Goal: Ask a question

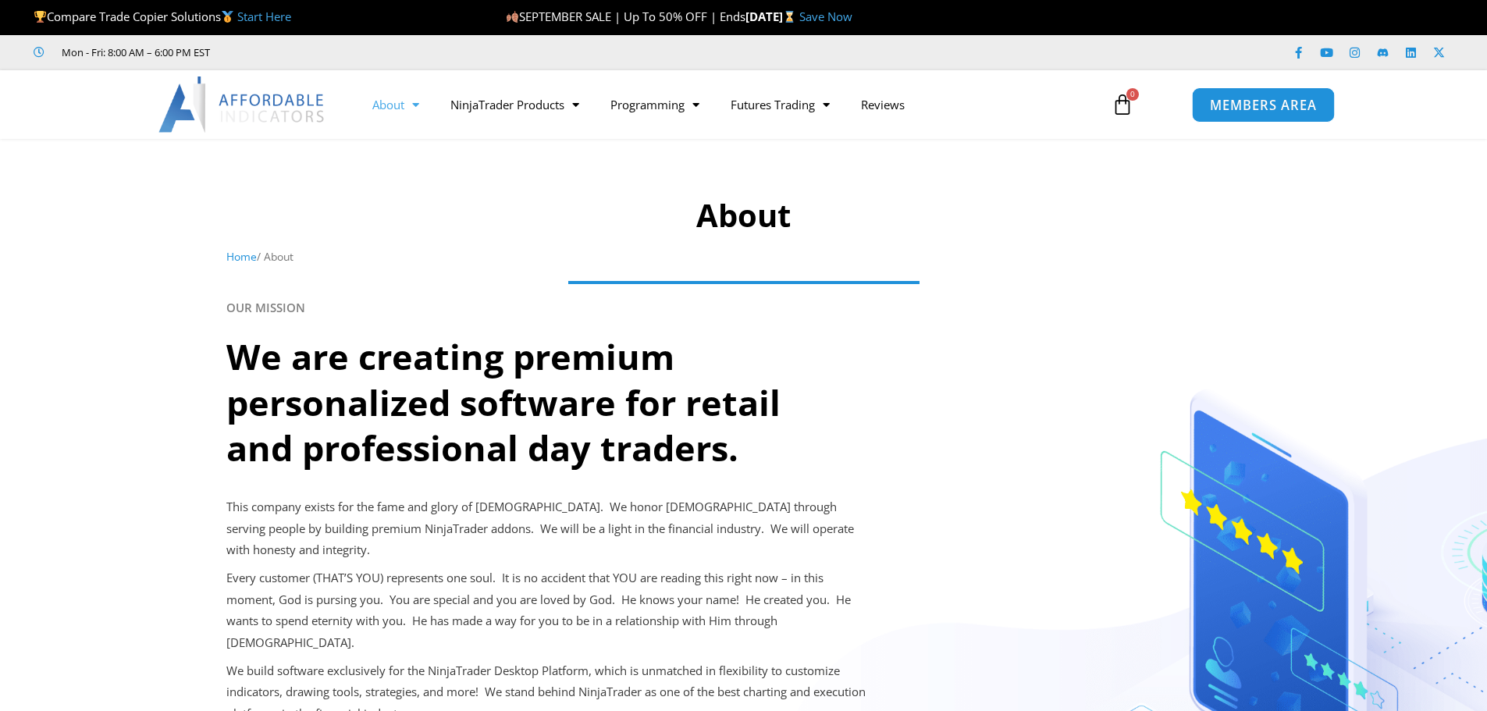
click at [1310, 98] on span "MEMBERS AREA" at bounding box center [1263, 104] width 107 height 13
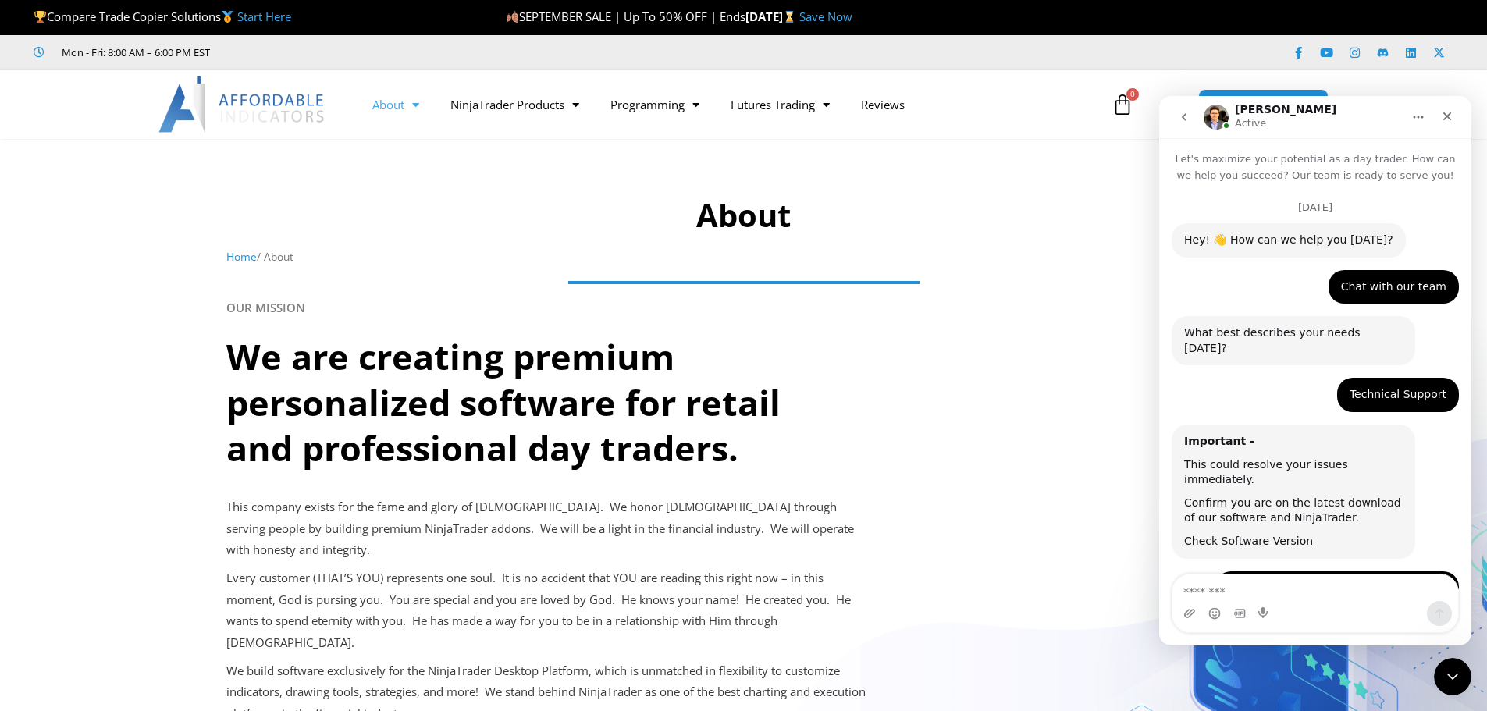
scroll to position [166, 0]
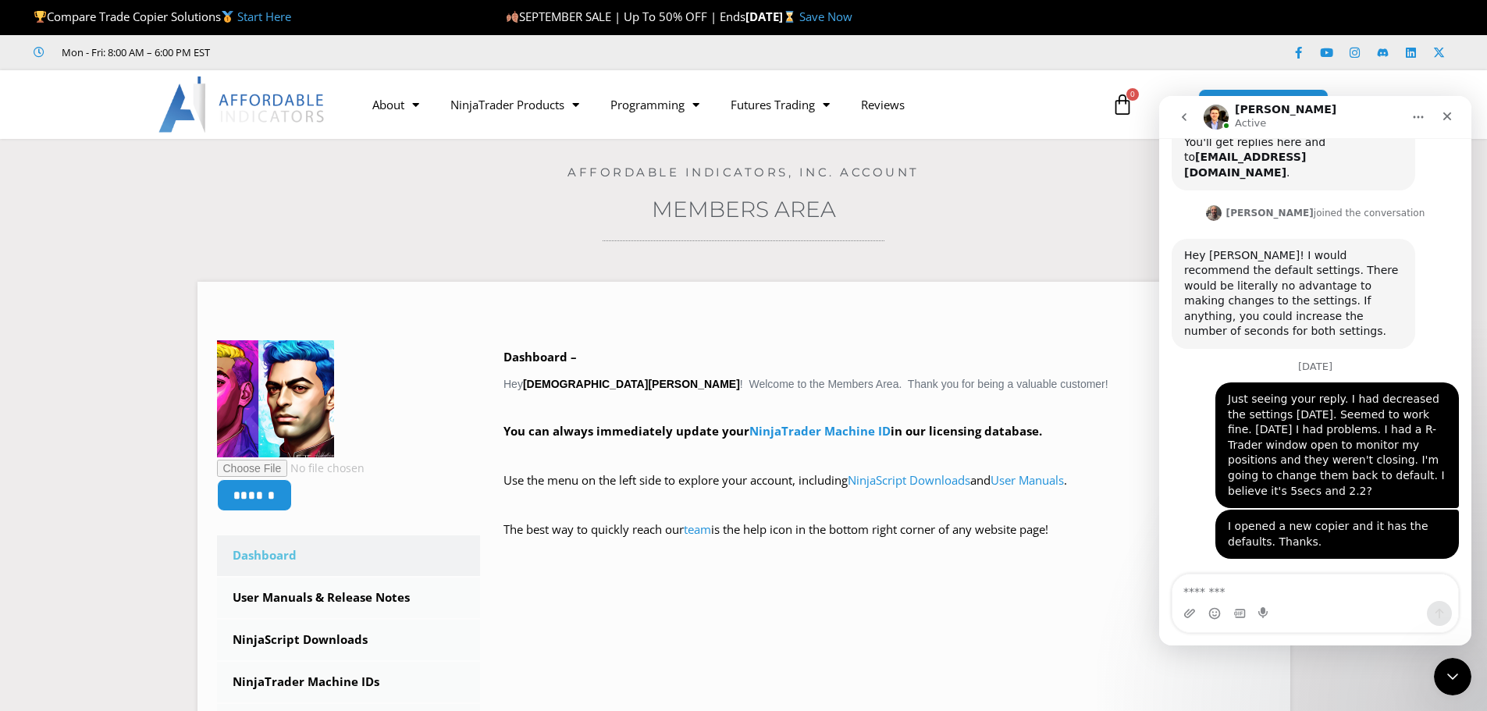
scroll to position [1202, 0]
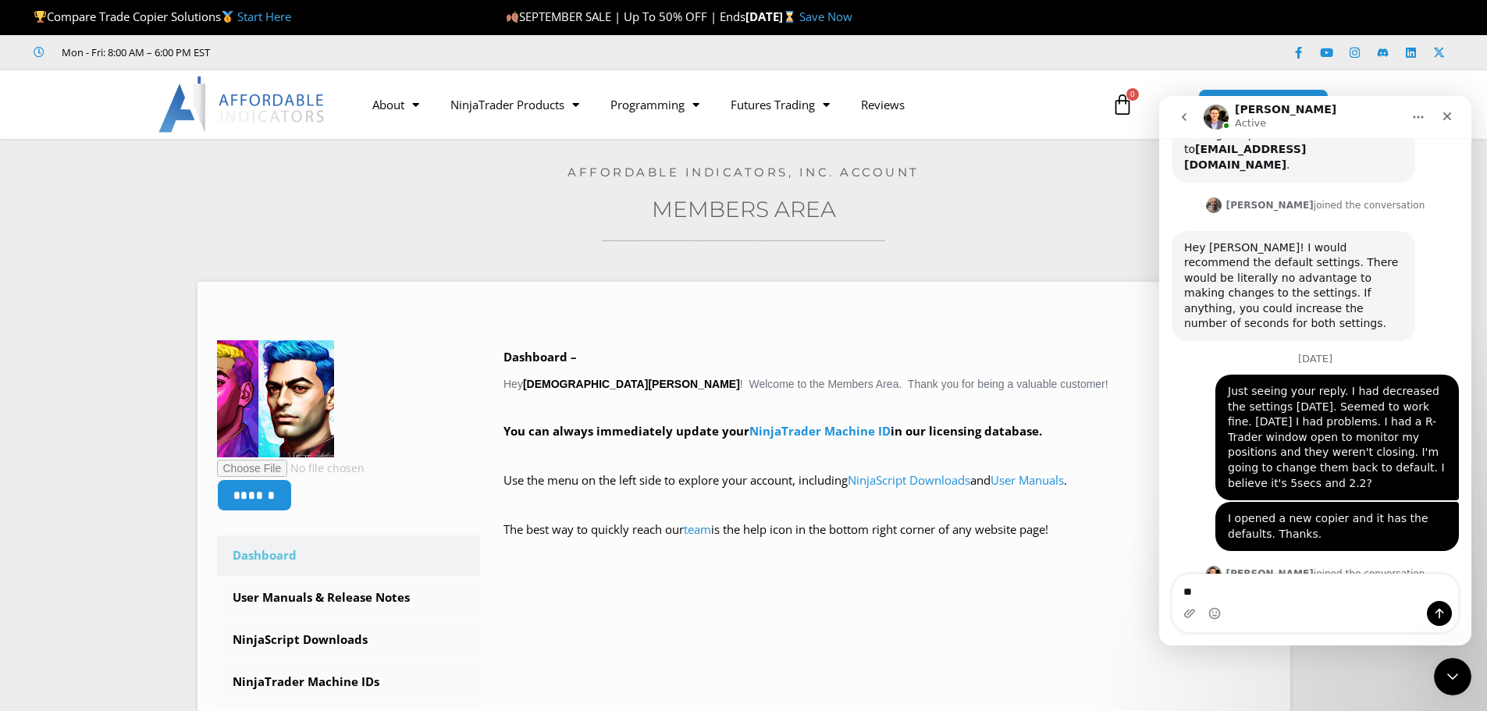
type textarea "**"
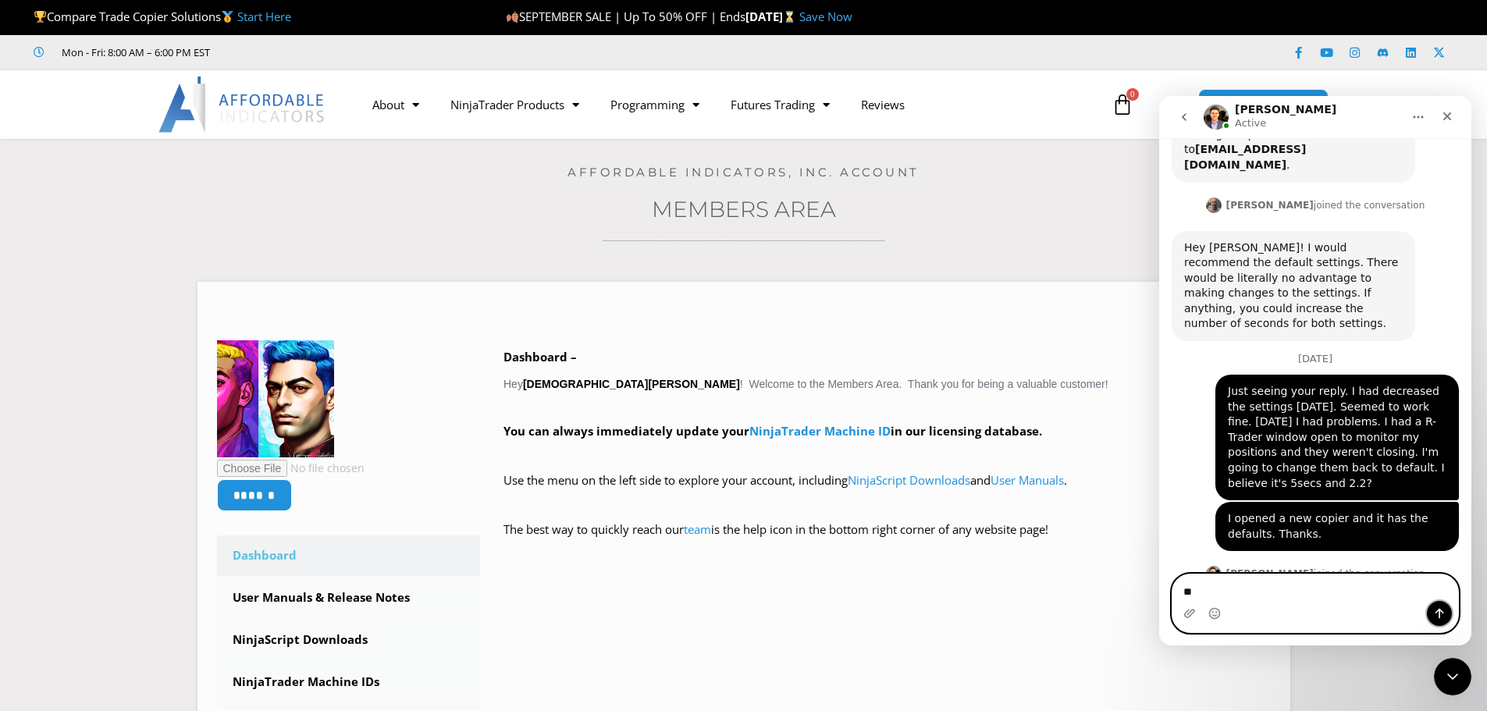
click at [1447, 618] on button "Send a message…" at bounding box center [1439, 613] width 25 height 25
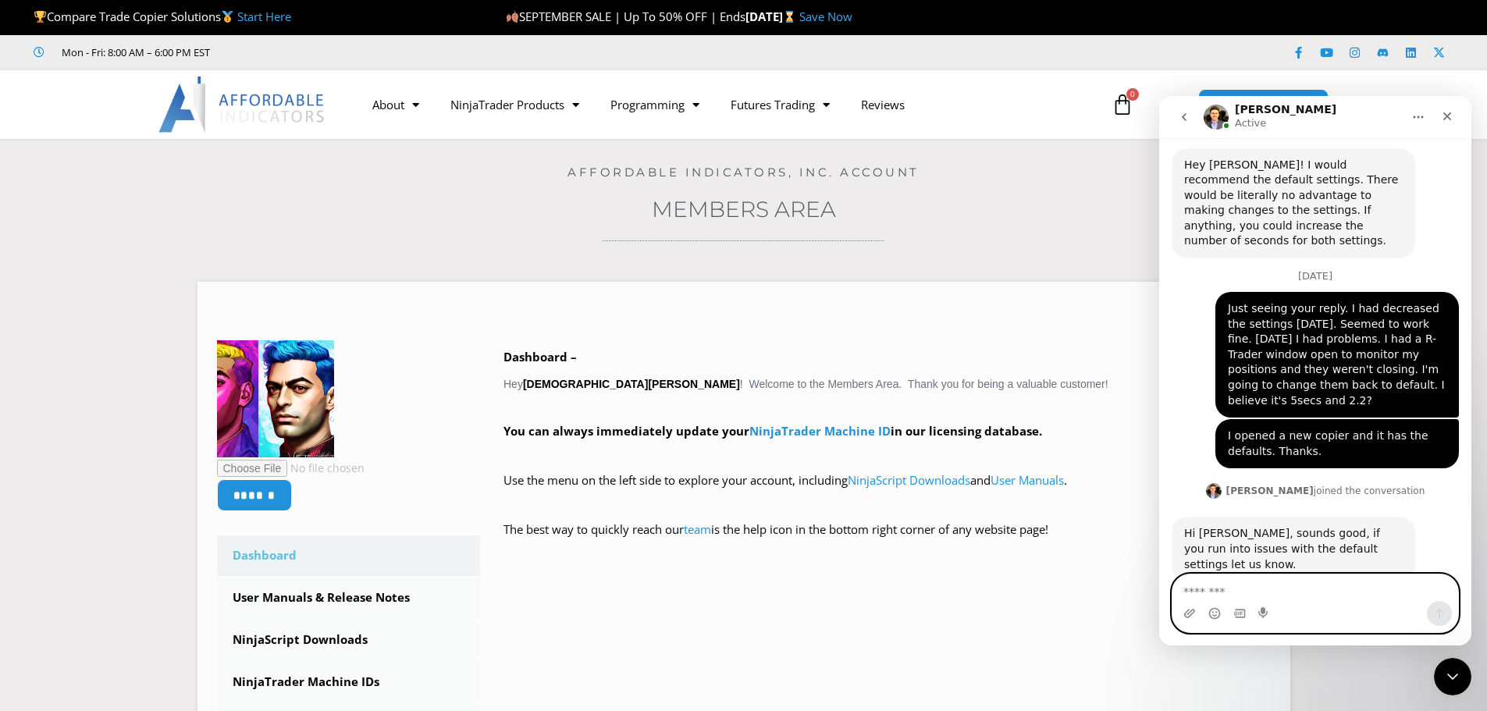
scroll to position [1289, 0]
